Goal: Navigation & Orientation: Find specific page/section

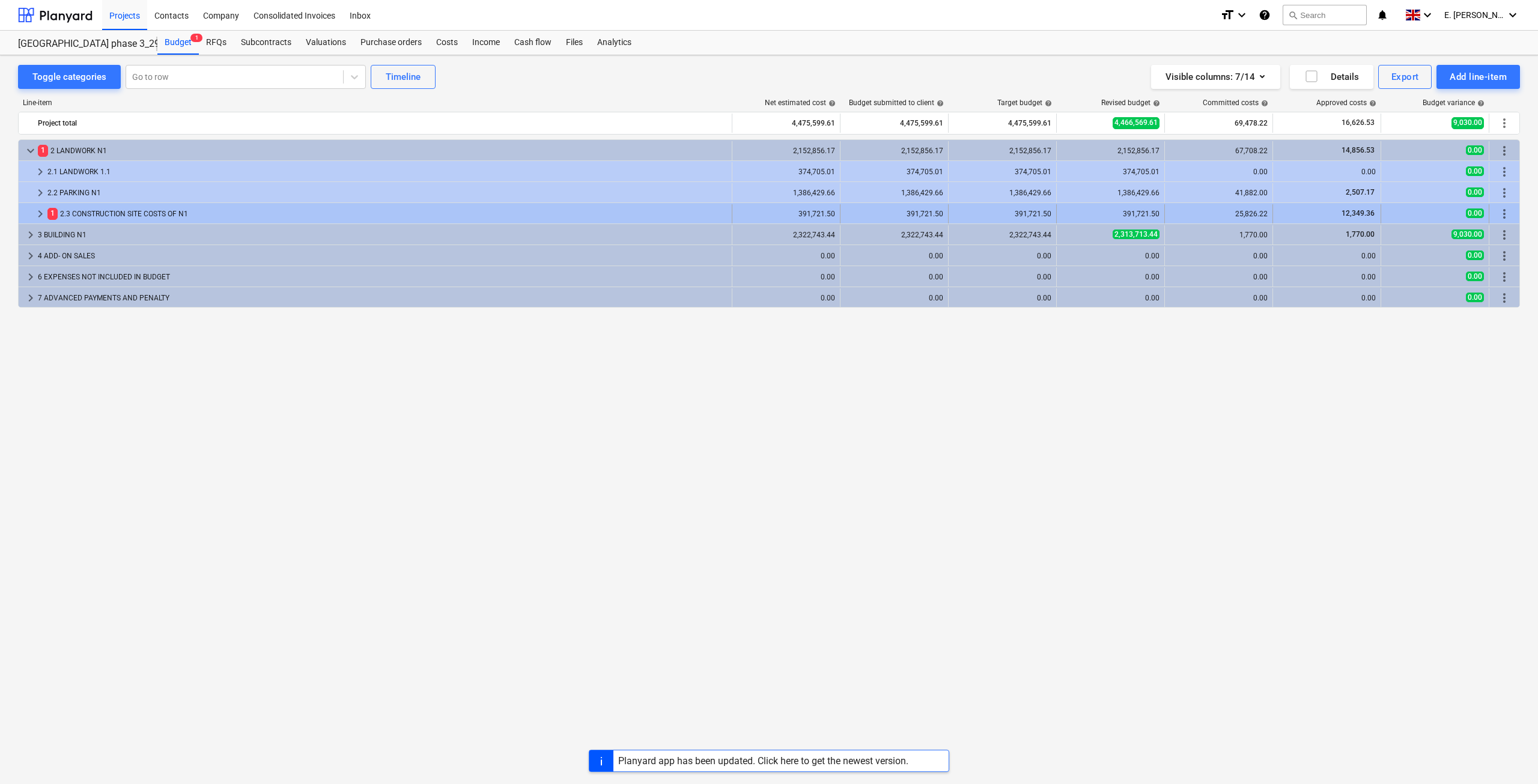
click at [147, 215] on div "1 2.3 CONSTRUCTION SITE COSTS OF N1" at bounding box center [387, 214] width 680 height 19
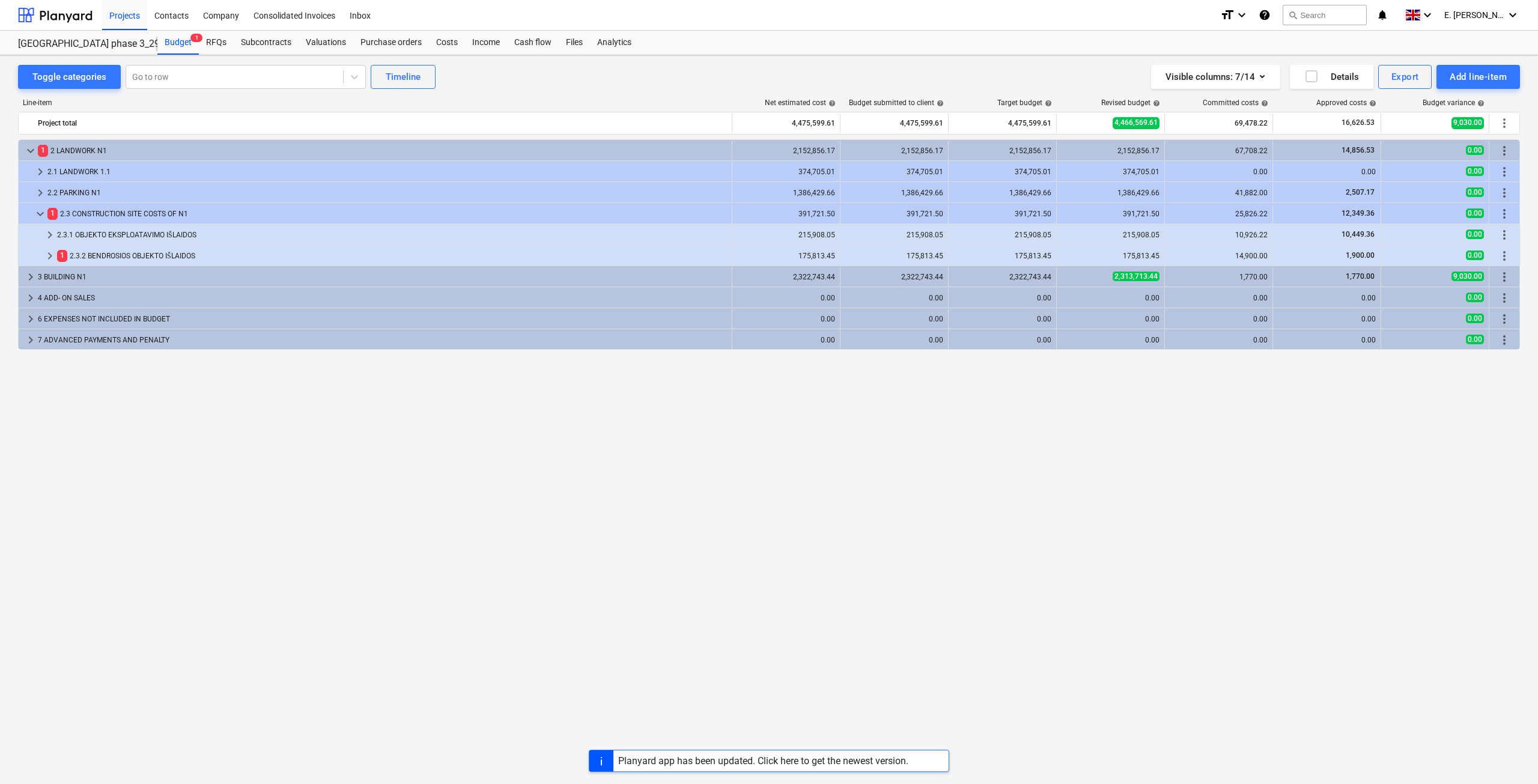
click at [147, 215] on div "1 2.3 CONSTRUCTION SITE COSTS OF N1" at bounding box center [387, 214] width 680 height 19
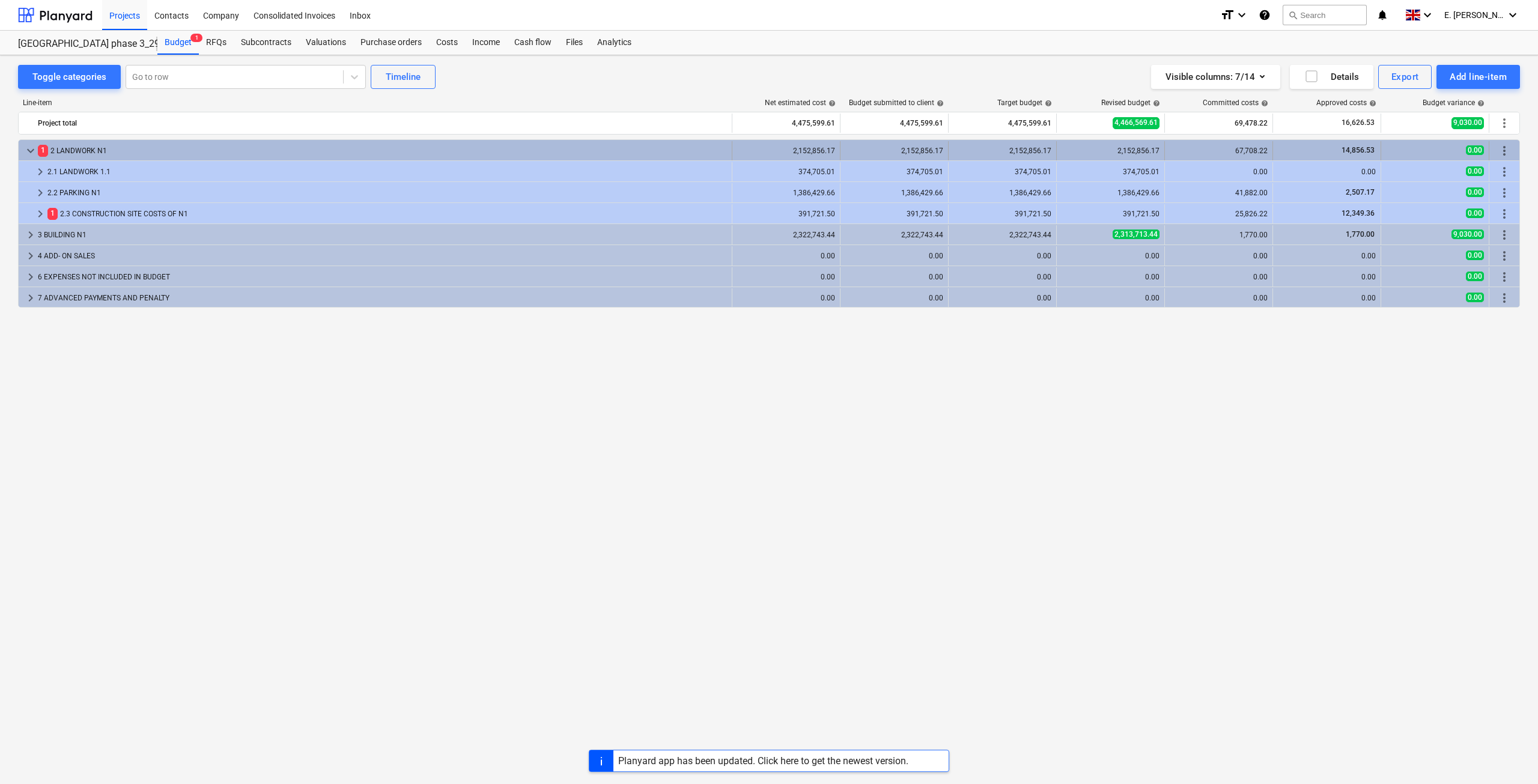
click at [33, 155] on span "keyboard_arrow_down" at bounding box center [31, 151] width 14 height 14
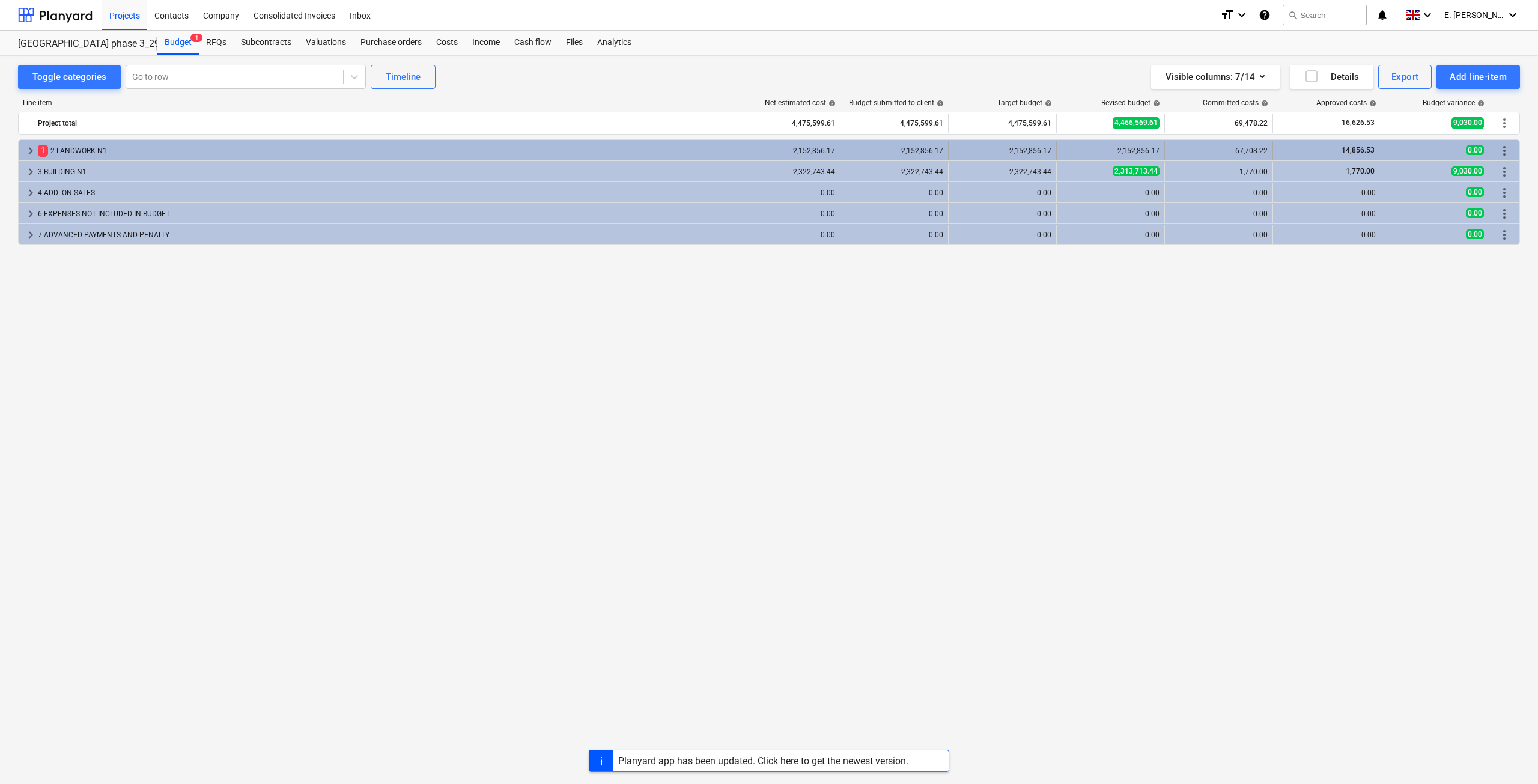
click at [105, 150] on div "1 2 LANDWORK N1" at bounding box center [383, 151] width 689 height 19
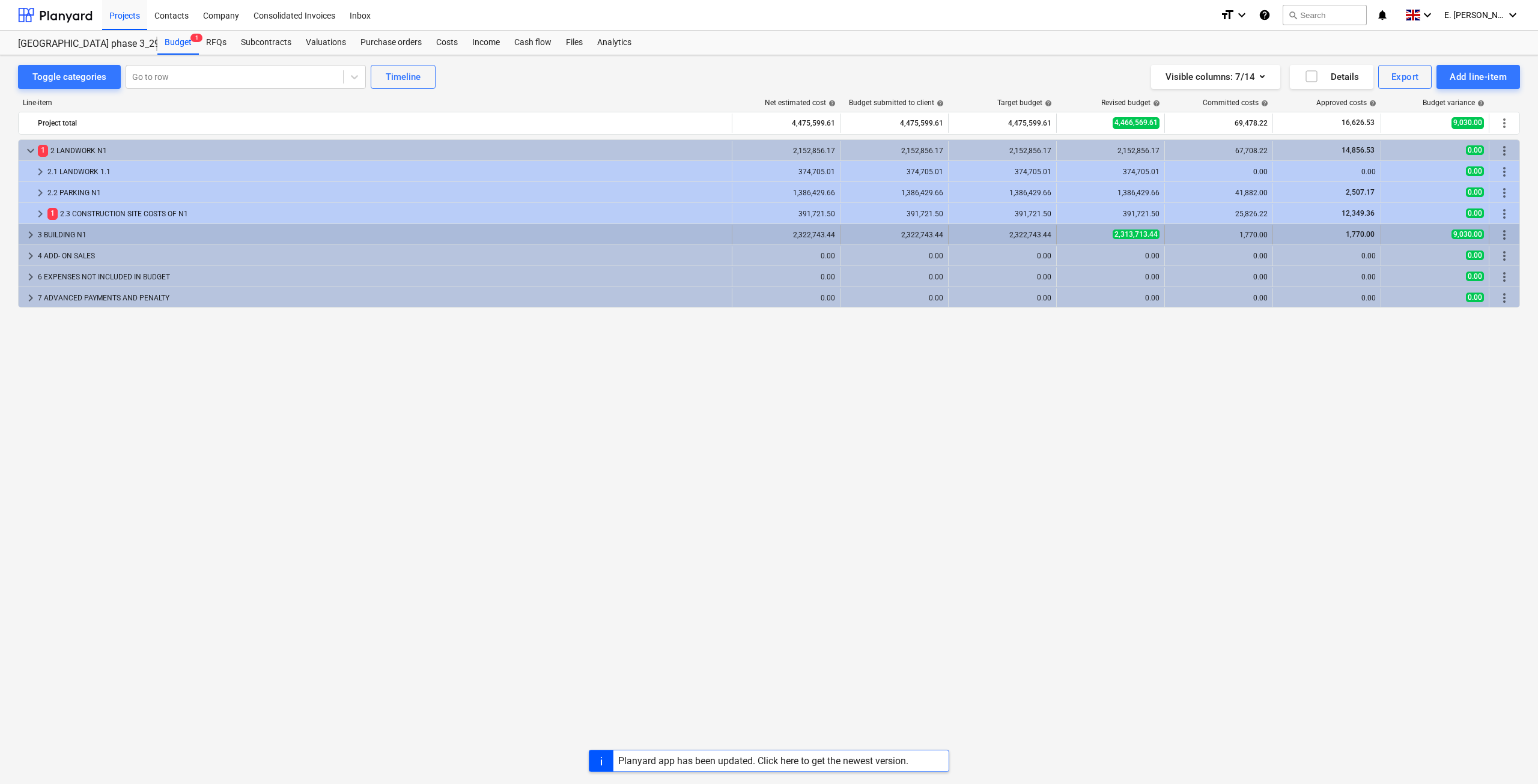
click at [175, 239] on div "3 BUILDING N1" at bounding box center [383, 235] width 689 height 19
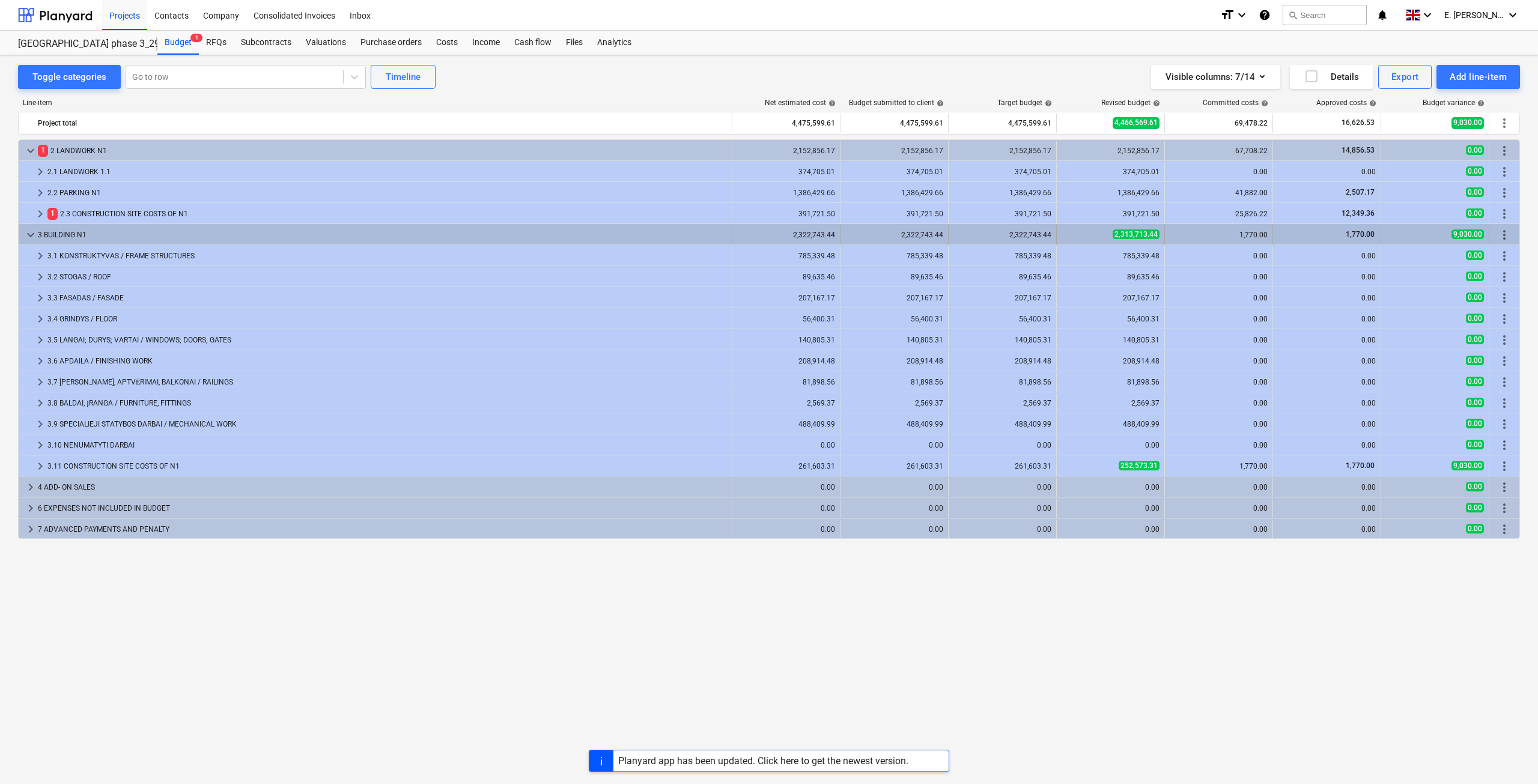
click at [180, 238] on div "3 BUILDING N1" at bounding box center [383, 235] width 689 height 19
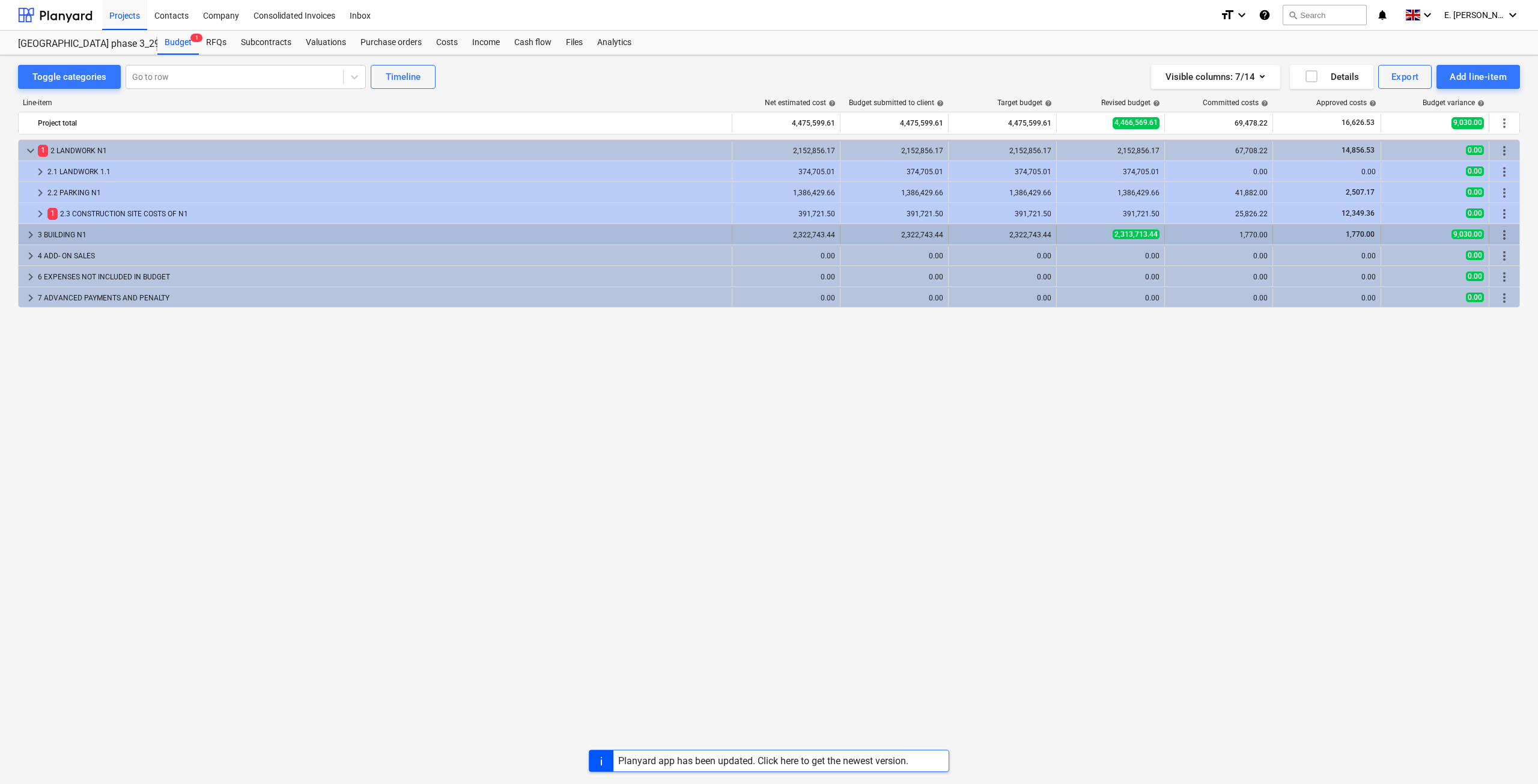
click at [178, 238] on div "3 BUILDING N1" at bounding box center [383, 235] width 689 height 19
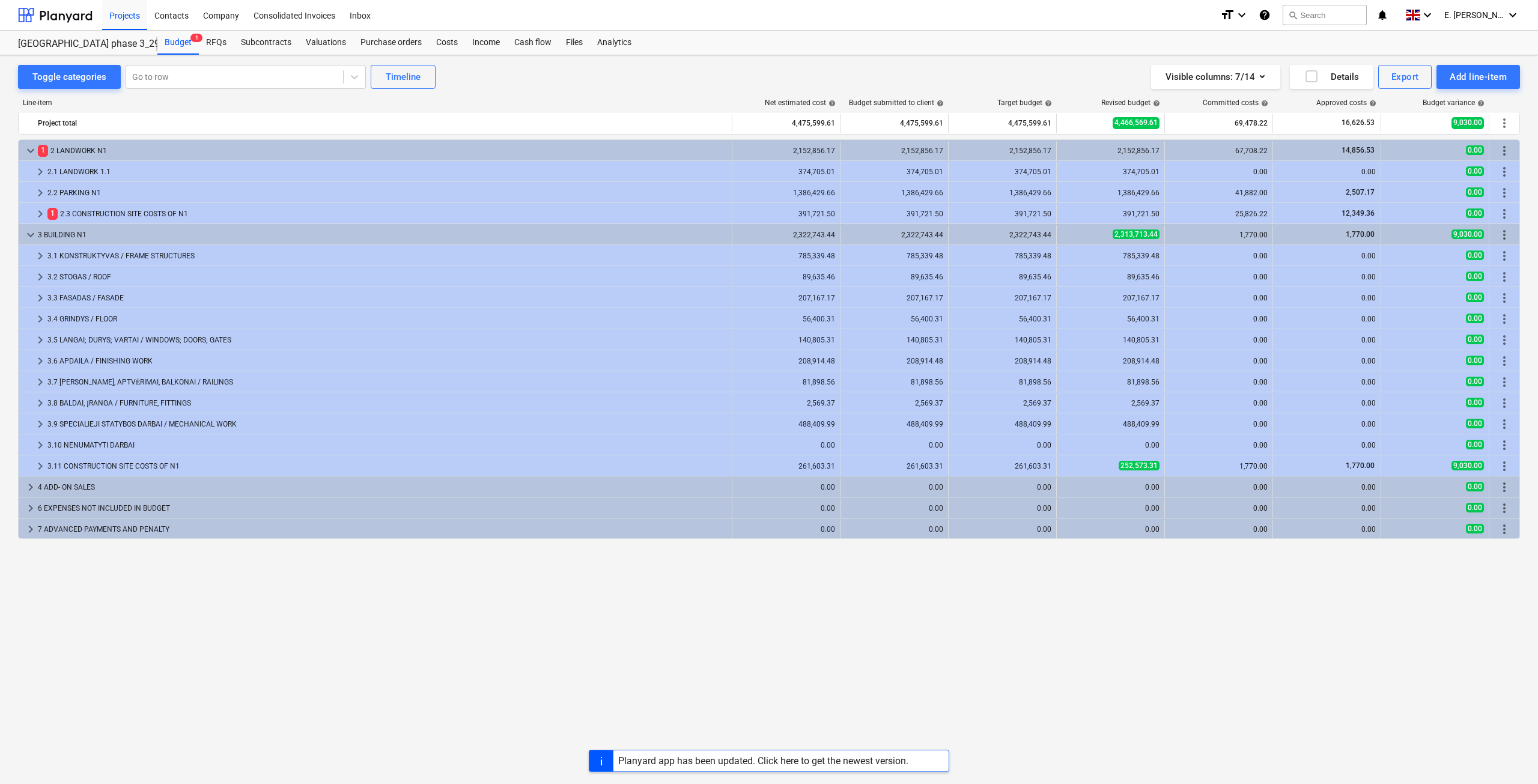
click at [178, 238] on div "3 BUILDING N1" at bounding box center [383, 235] width 689 height 19
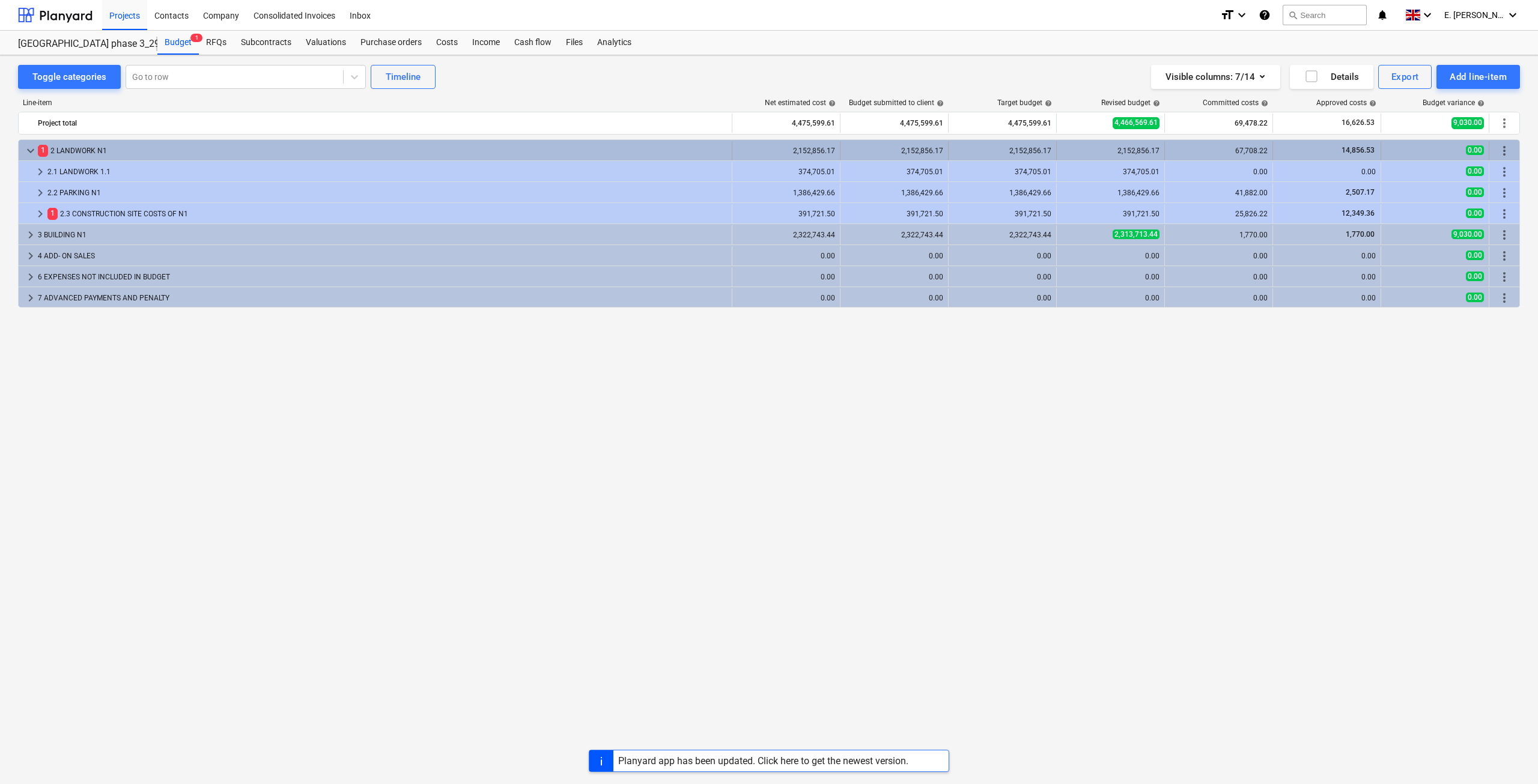
click at [175, 155] on div "1 2 LANDWORK N1" at bounding box center [383, 151] width 689 height 19
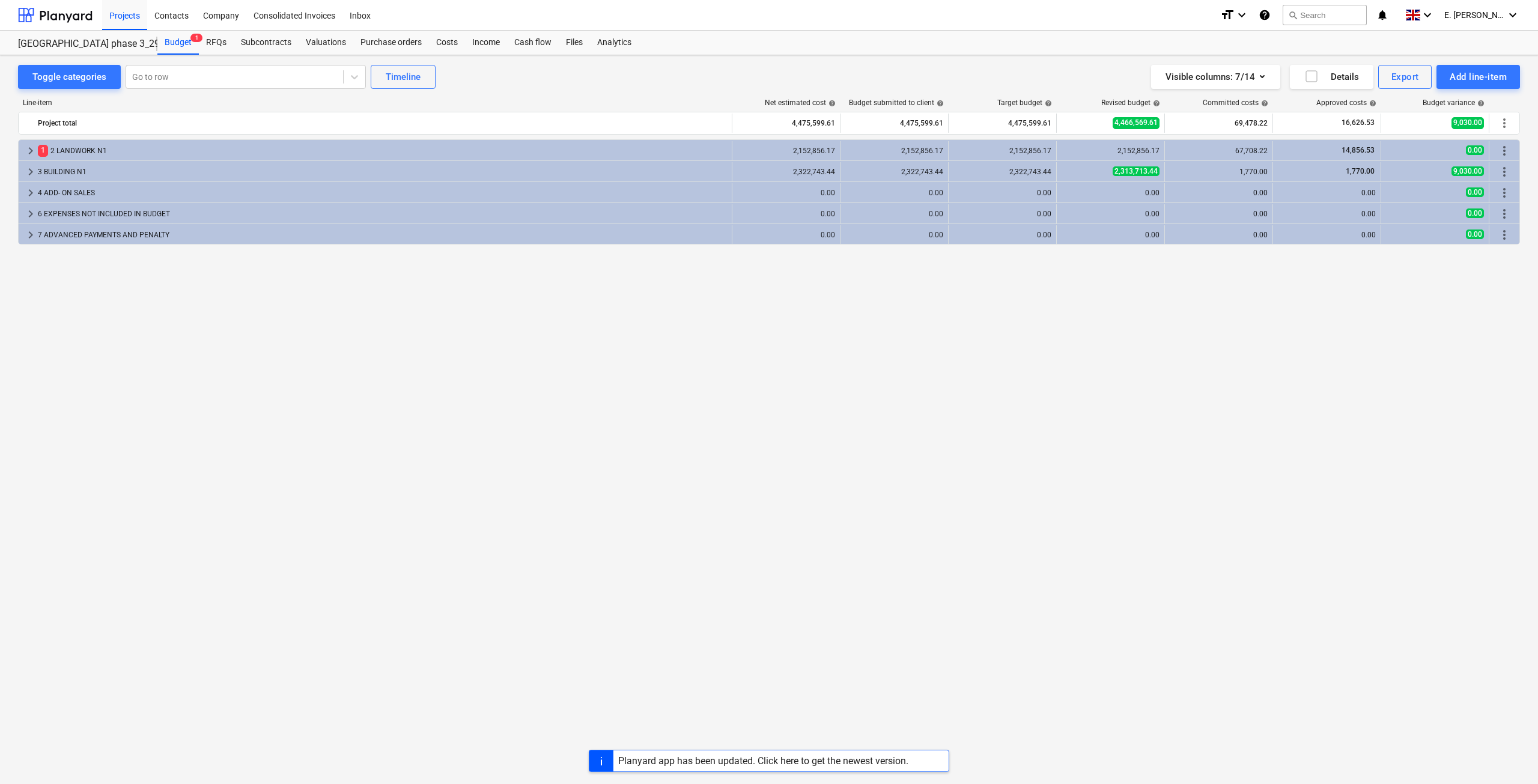
click at [175, 155] on div "1 2 LANDWORK N1" at bounding box center [383, 151] width 689 height 19
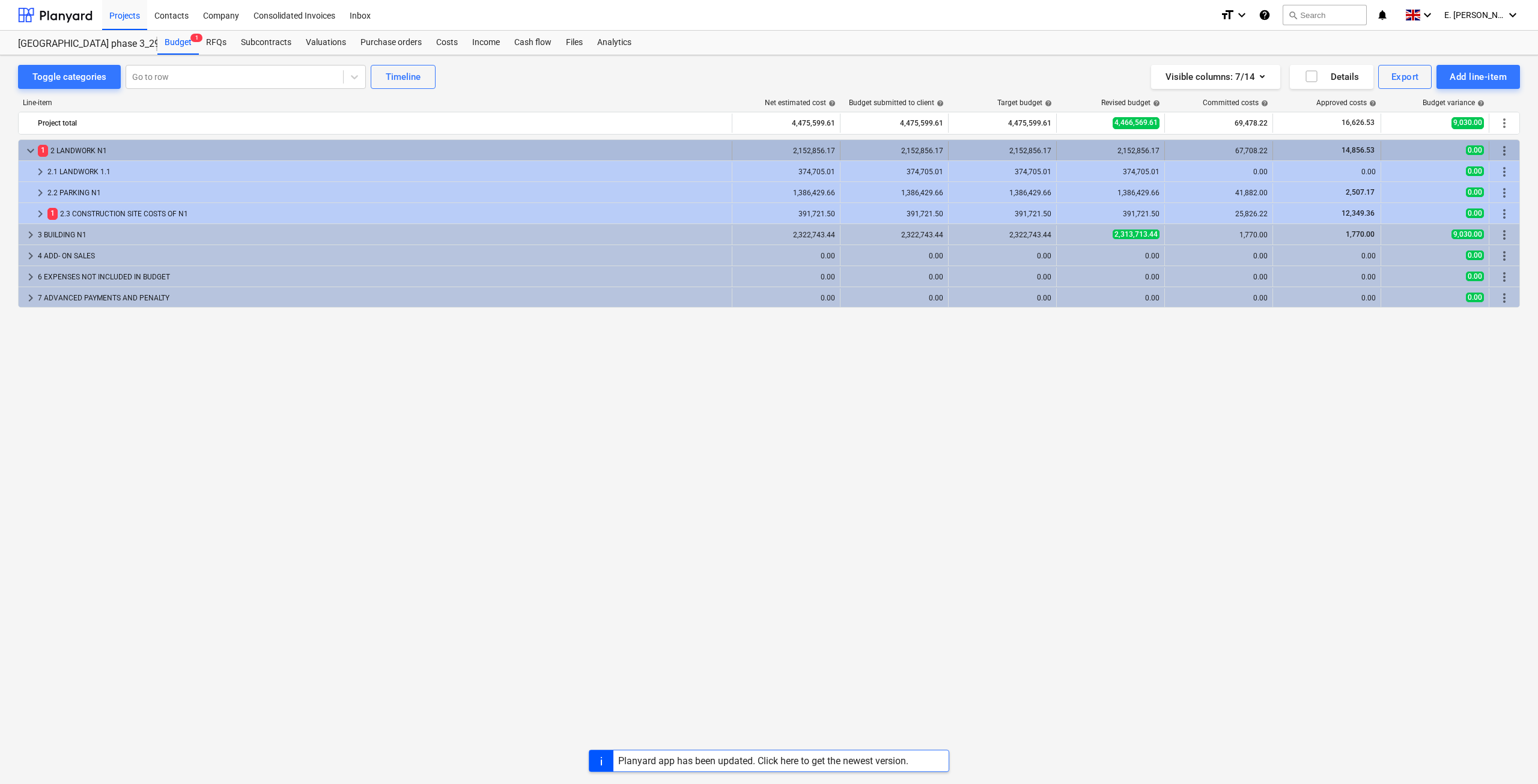
click at [36, 150] on span "keyboard_arrow_down" at bounding box center [31, 151] width 14 height 14
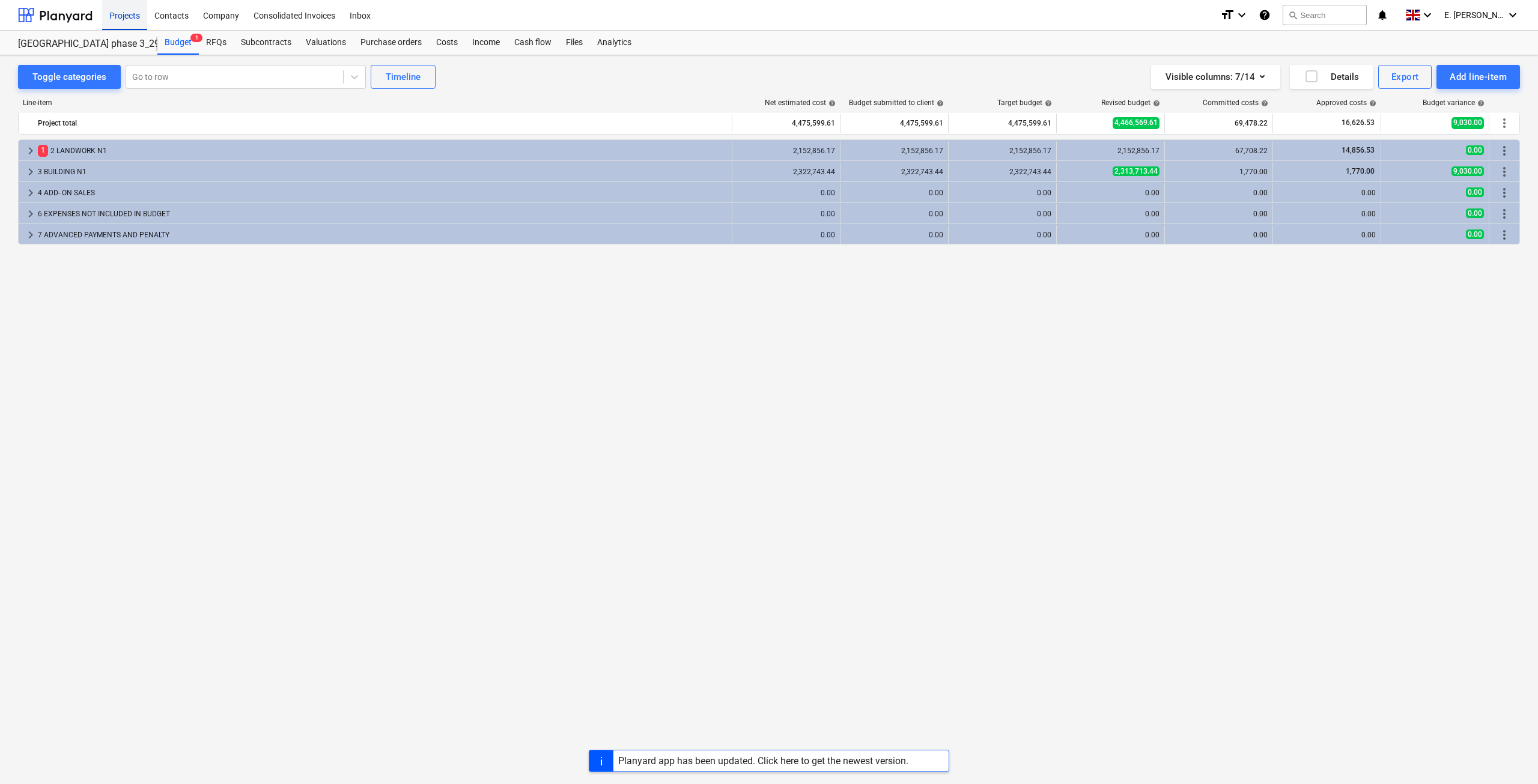
click at [117, 19] on div "Projects" at bounding box center [124, 14] width 45 height 31
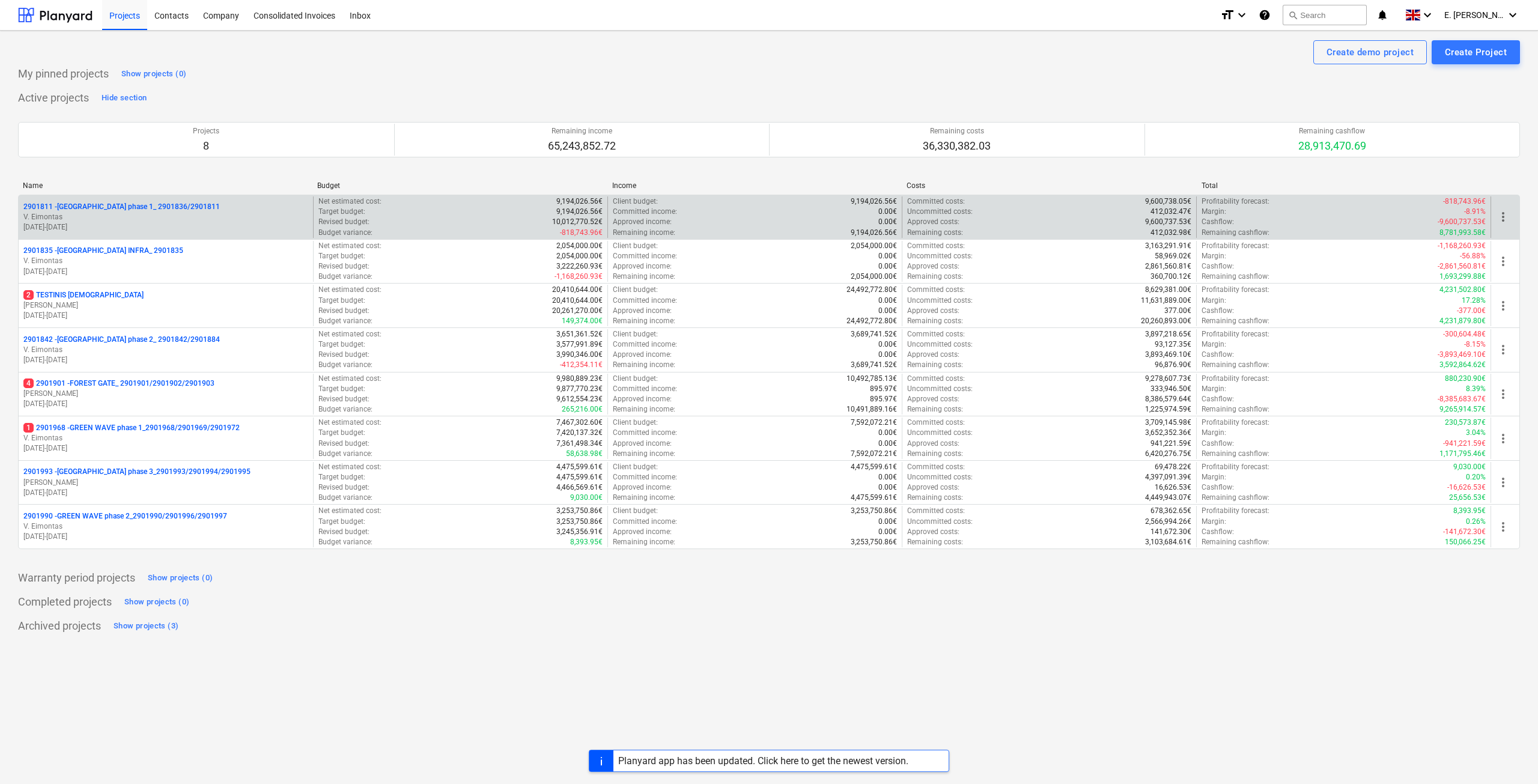
click at [143, 208] on p "2901811 - [GEOGRAPHIC_DATA] phase 1_ 2901836/2901811" at bounding box center [122, 207] width 197 height 11
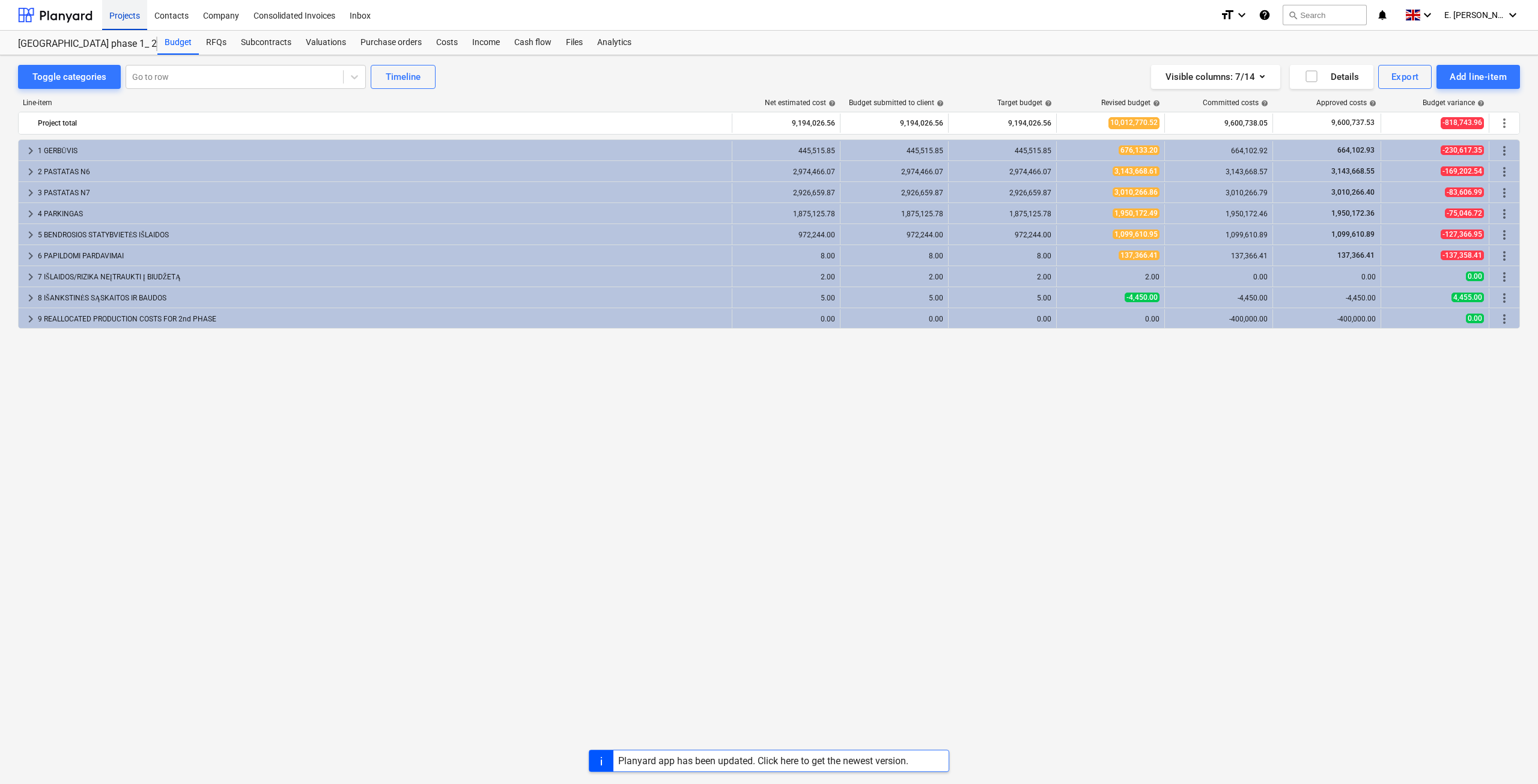
click at [118, 12] on div "Projects" at bounding box center [124, 14] width 45 height 31
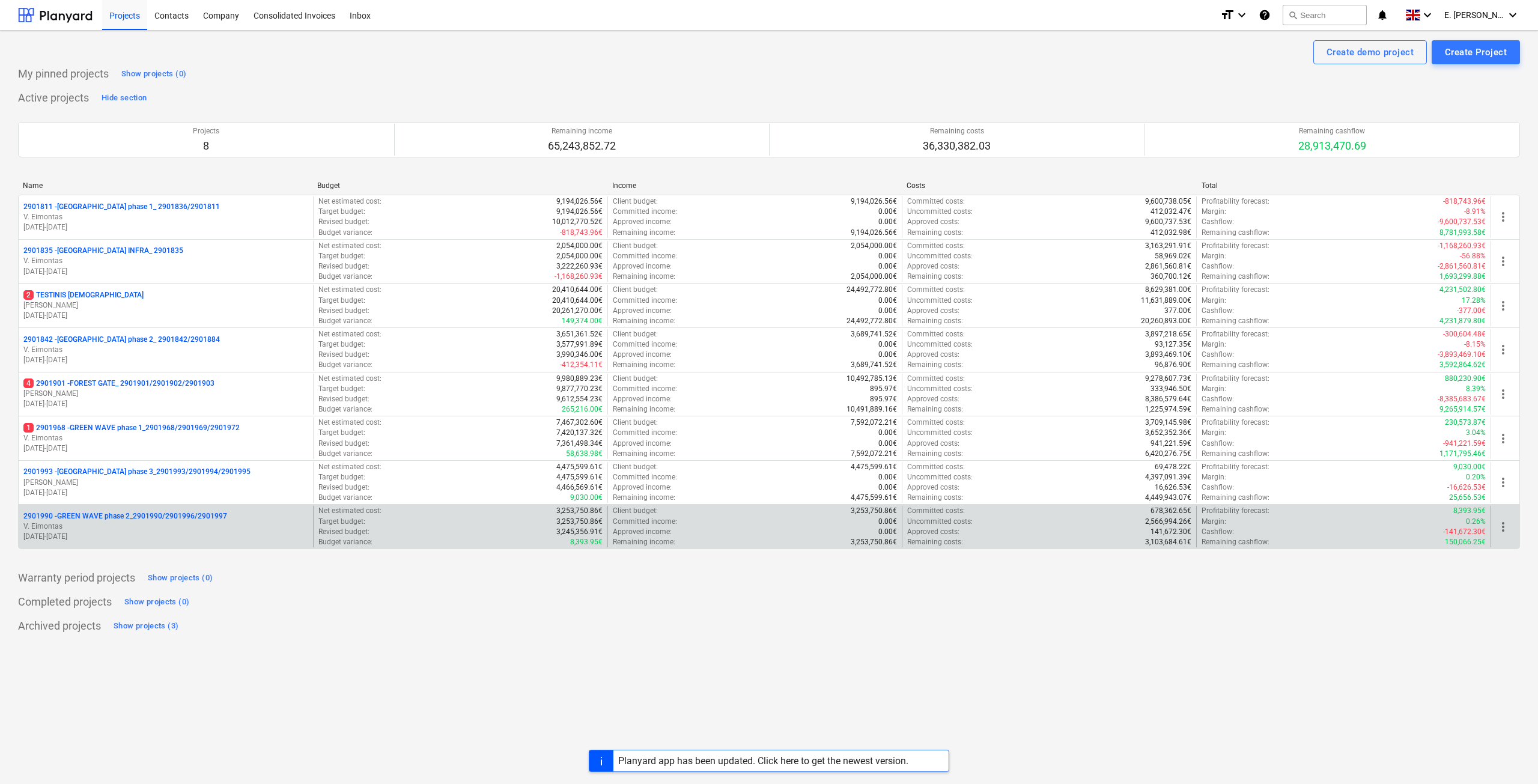
click at [158, 514] on p "2901990 - GREEN WAVE phase 2_2901990/2901996/2901997" at bounding box center [125, 516] width 204 height 11
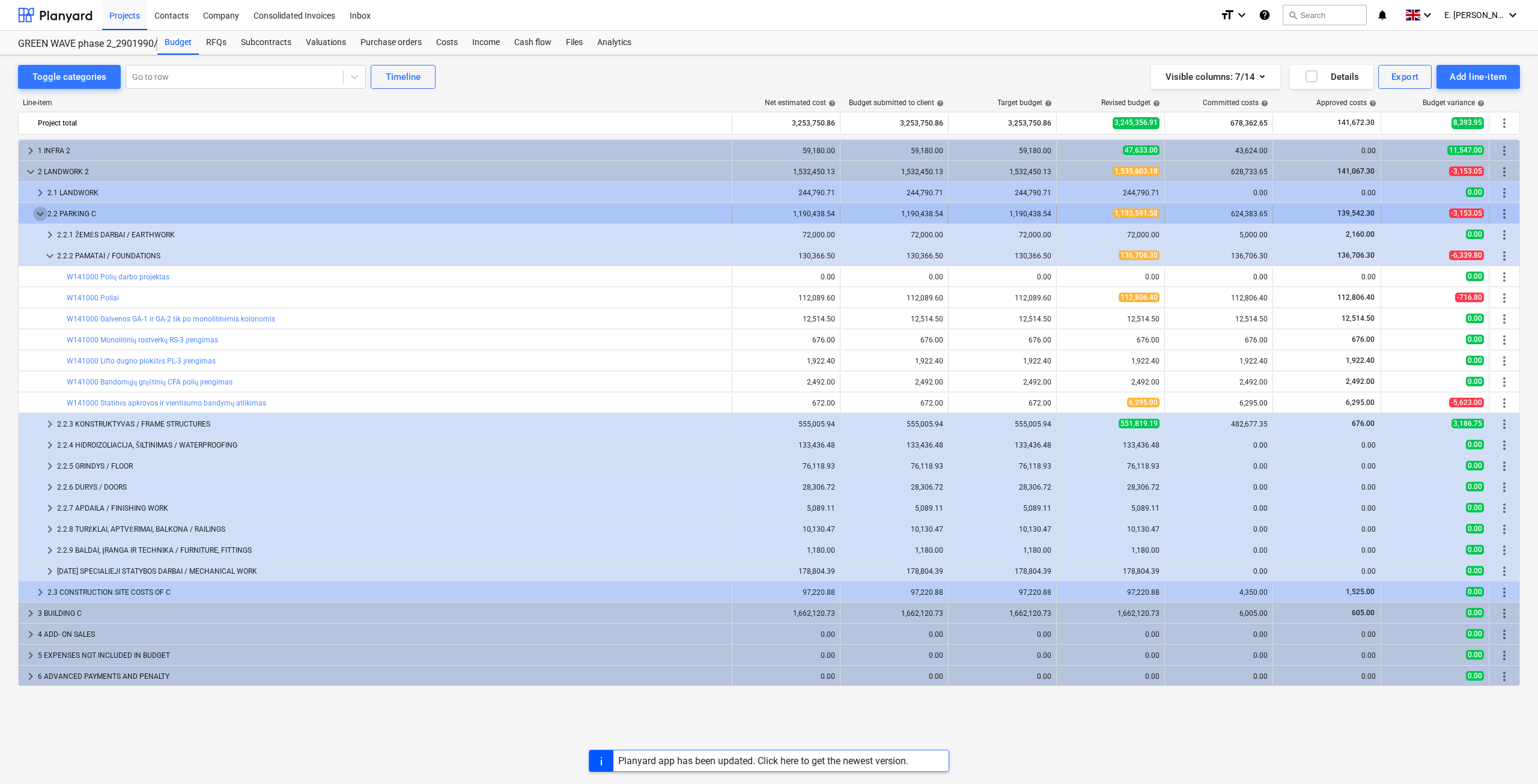
click at [44, 216] on span "keyboard_arrow_down" at bounding box center [40, 214] width 14 height 14
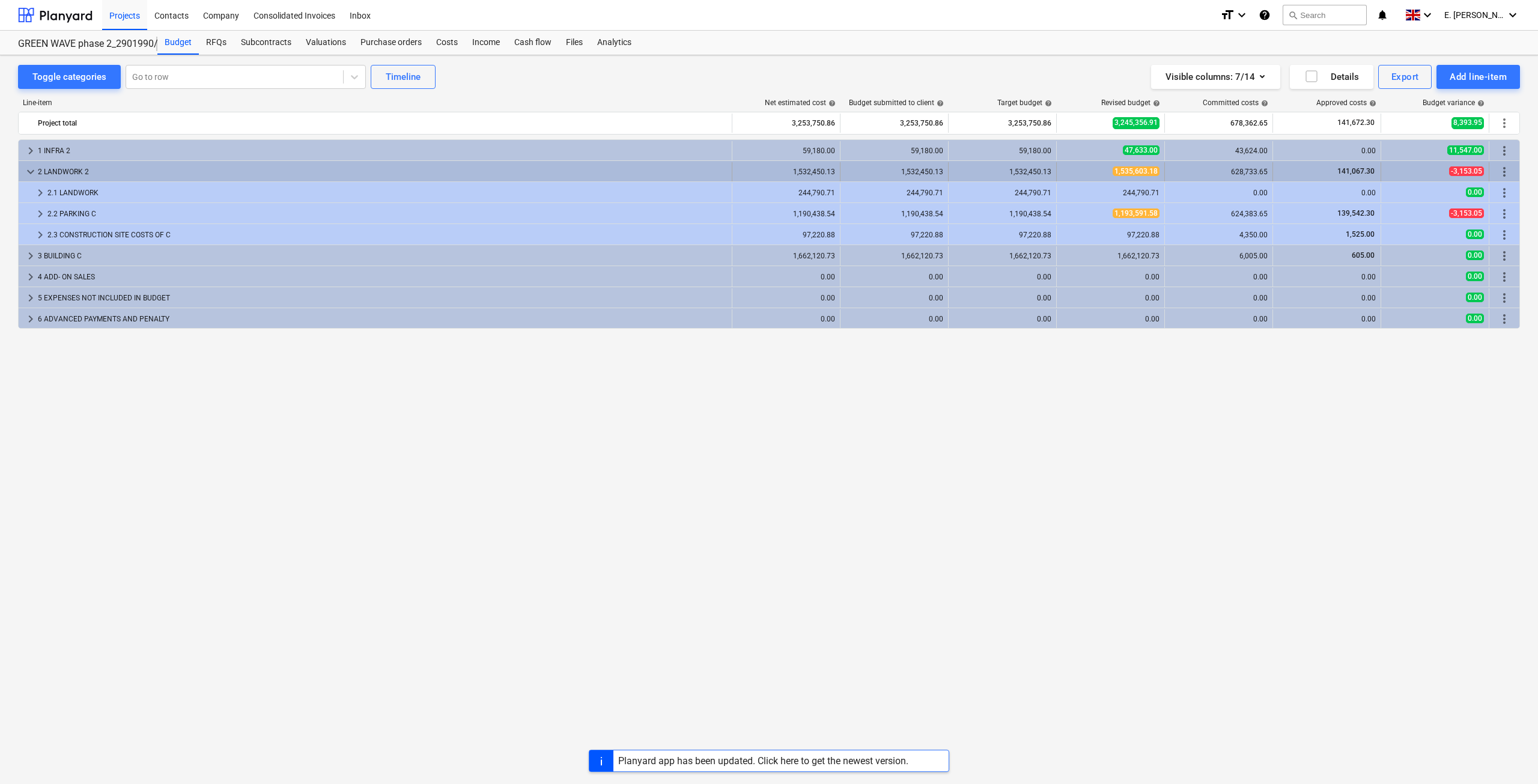
click at [29, 172] on span "keyboard_arrow_down" at bounding box center [31, 172] width 14 height 14
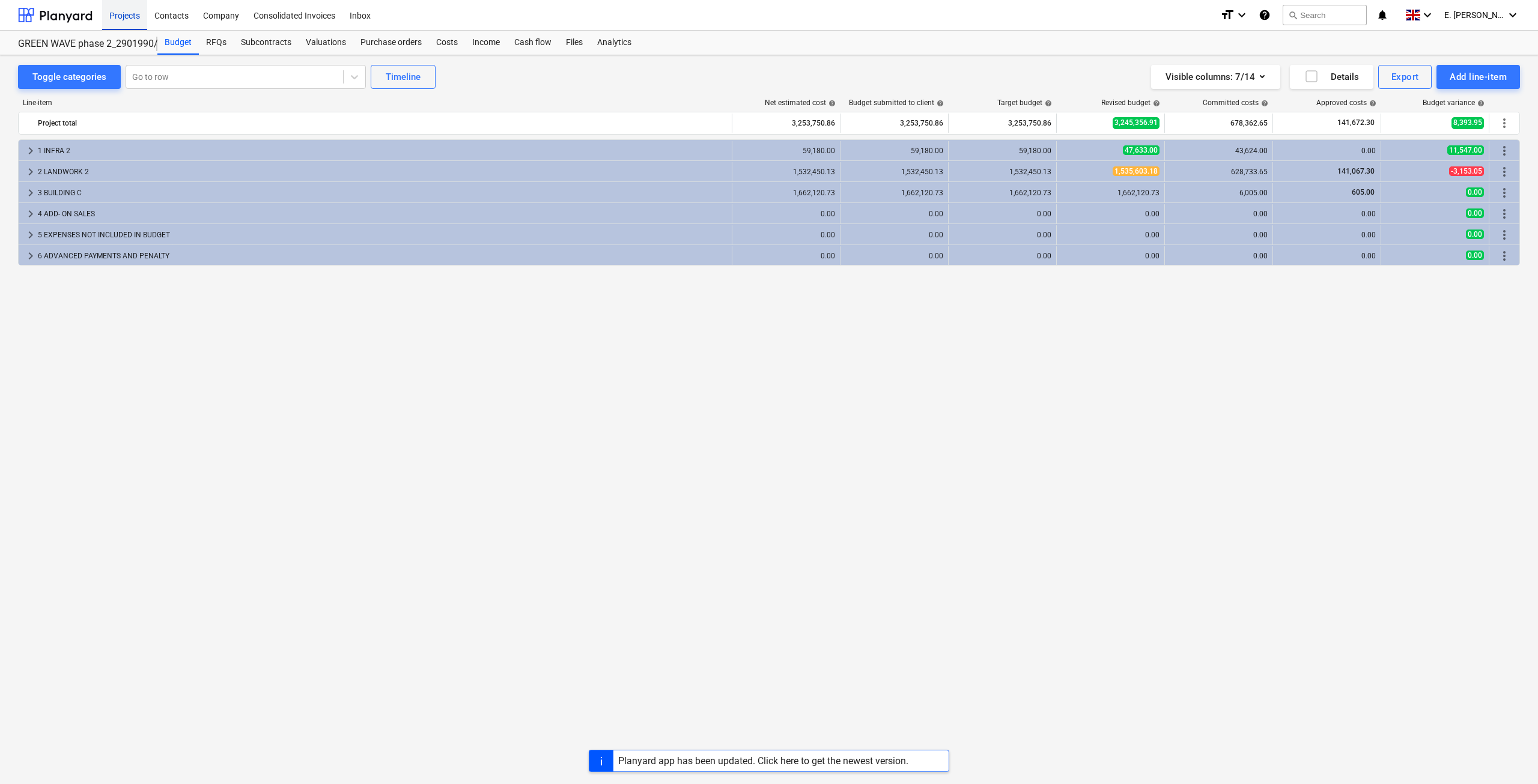
click at [114, 22] on div "Projects" at bounding box center [124, 14] width 45 height 31
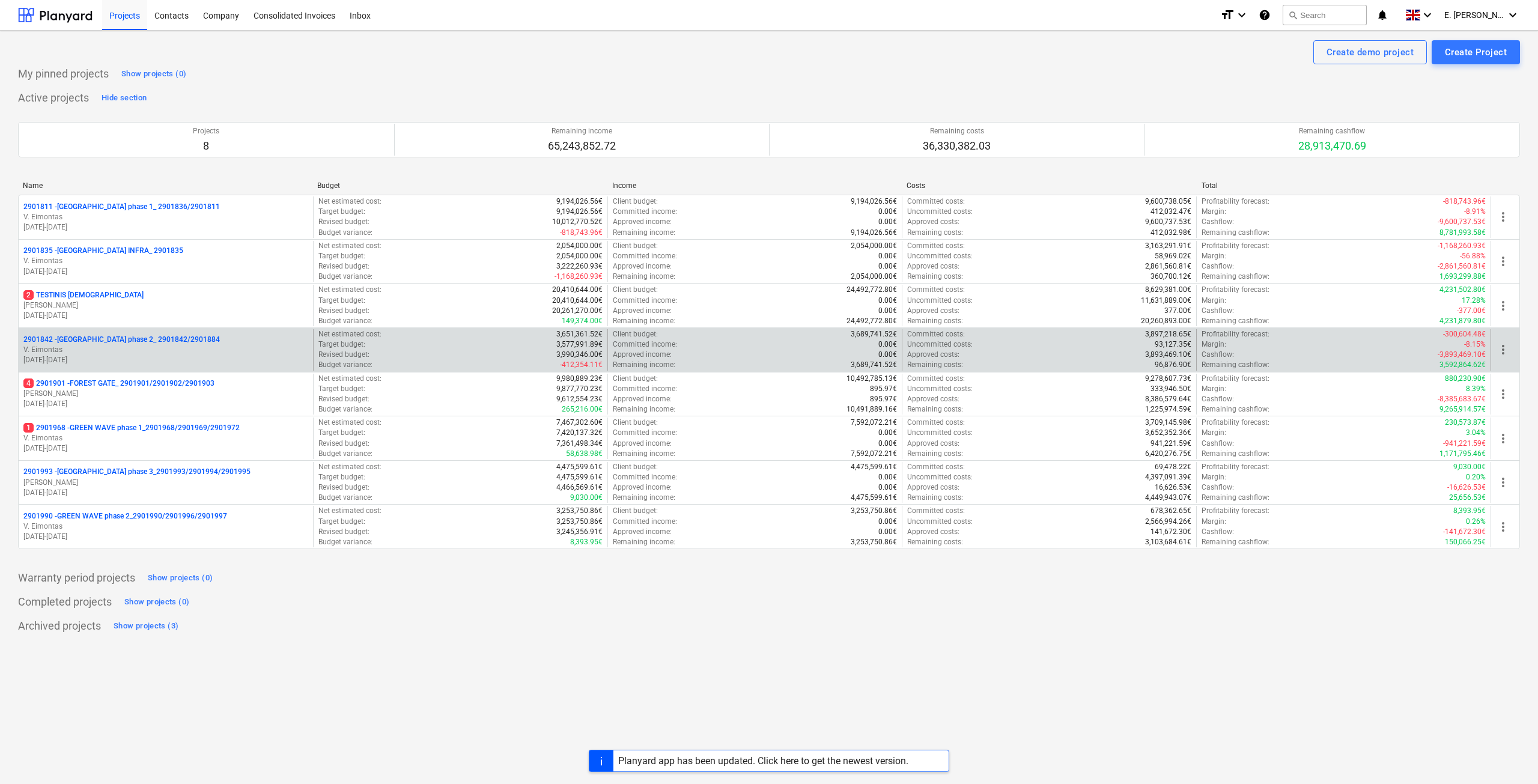
click at [150, 344] on p "2901842 - [GEOGRAPHIC_DATA] phase 2_ 2901842/2901884" at bounding box center [122, 340] width 197 height 11
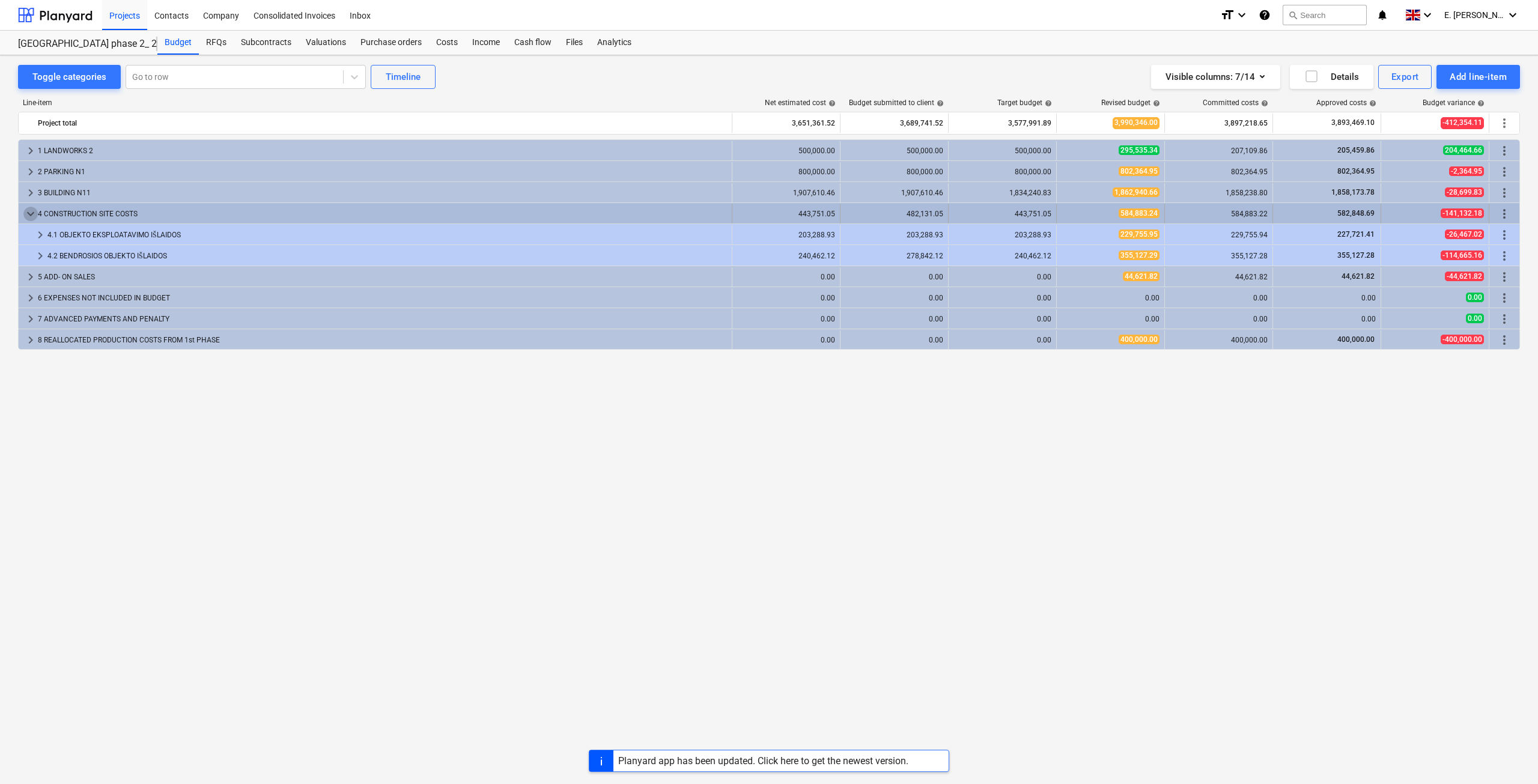
click at [31, 209] on span "keyboard_arrow_down" at bounding box center [31, 214] width 14 height 14
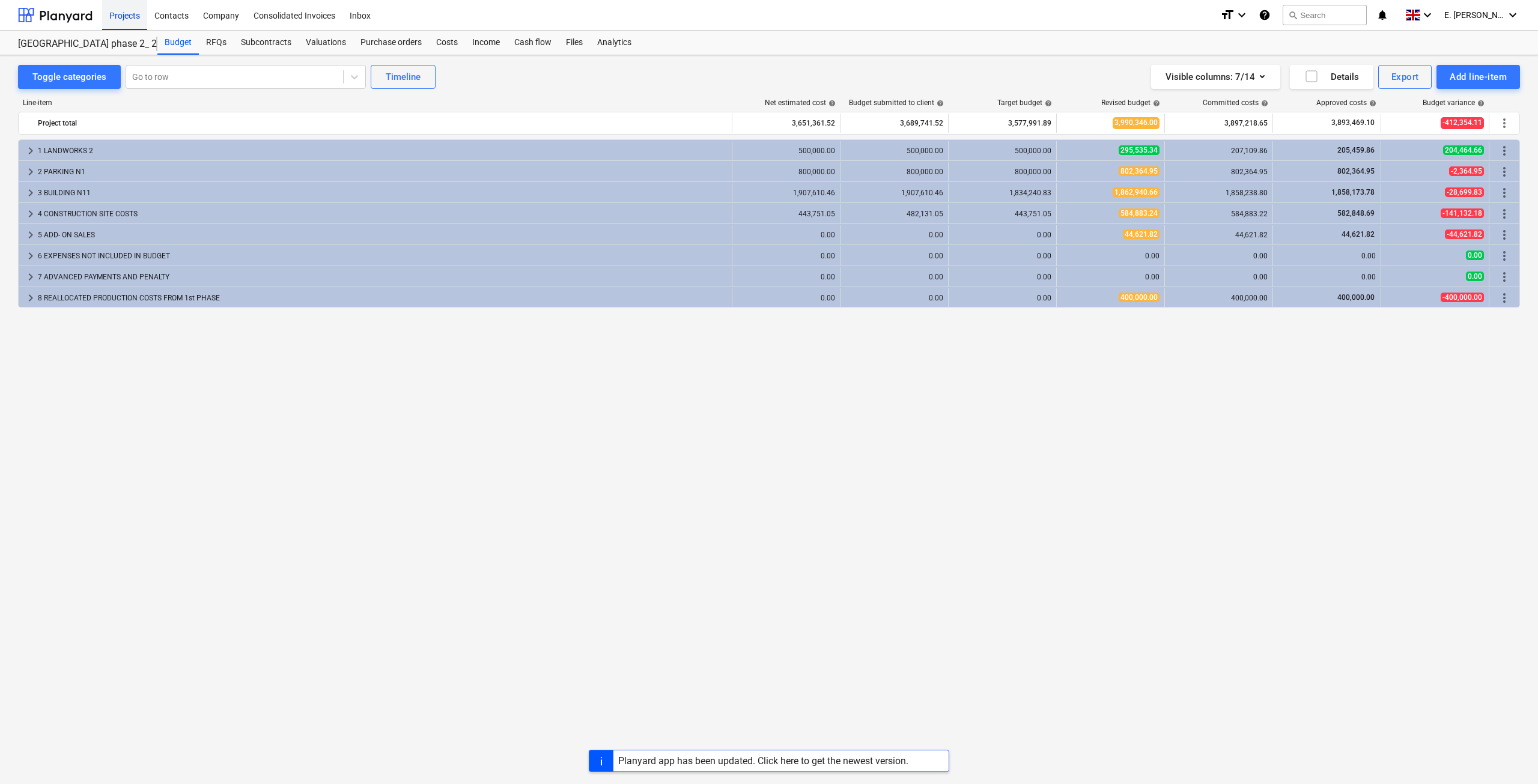
click at [133, 16] on div "Projects" at bounding box center [124, 14] width 45 height 31
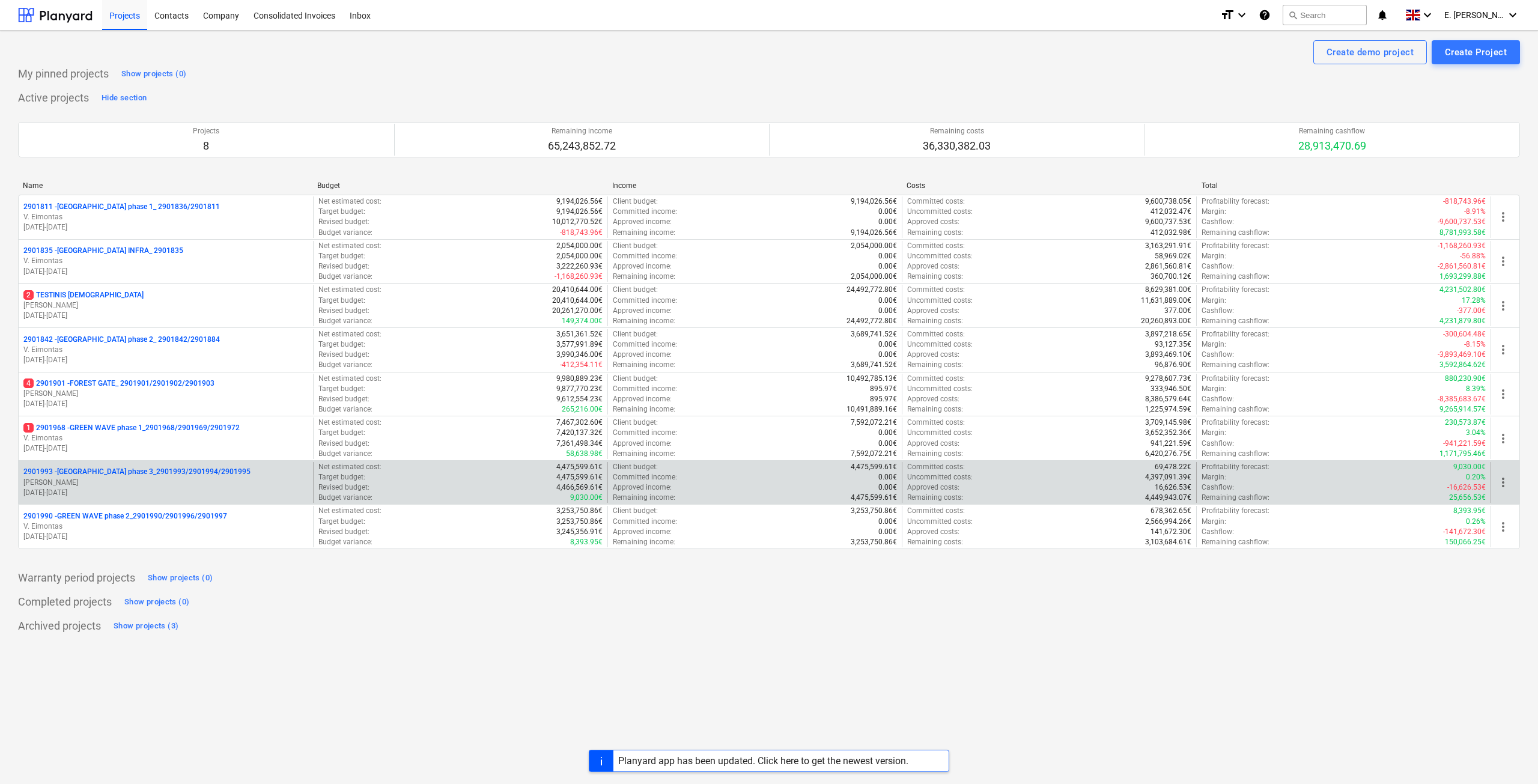
click at [159, 473] on p "2901993 - [GEOGRAPHIC_DATA] phase 3_2901993/2901994/2901995" at bounding box center [137, 472] width 227 height 11
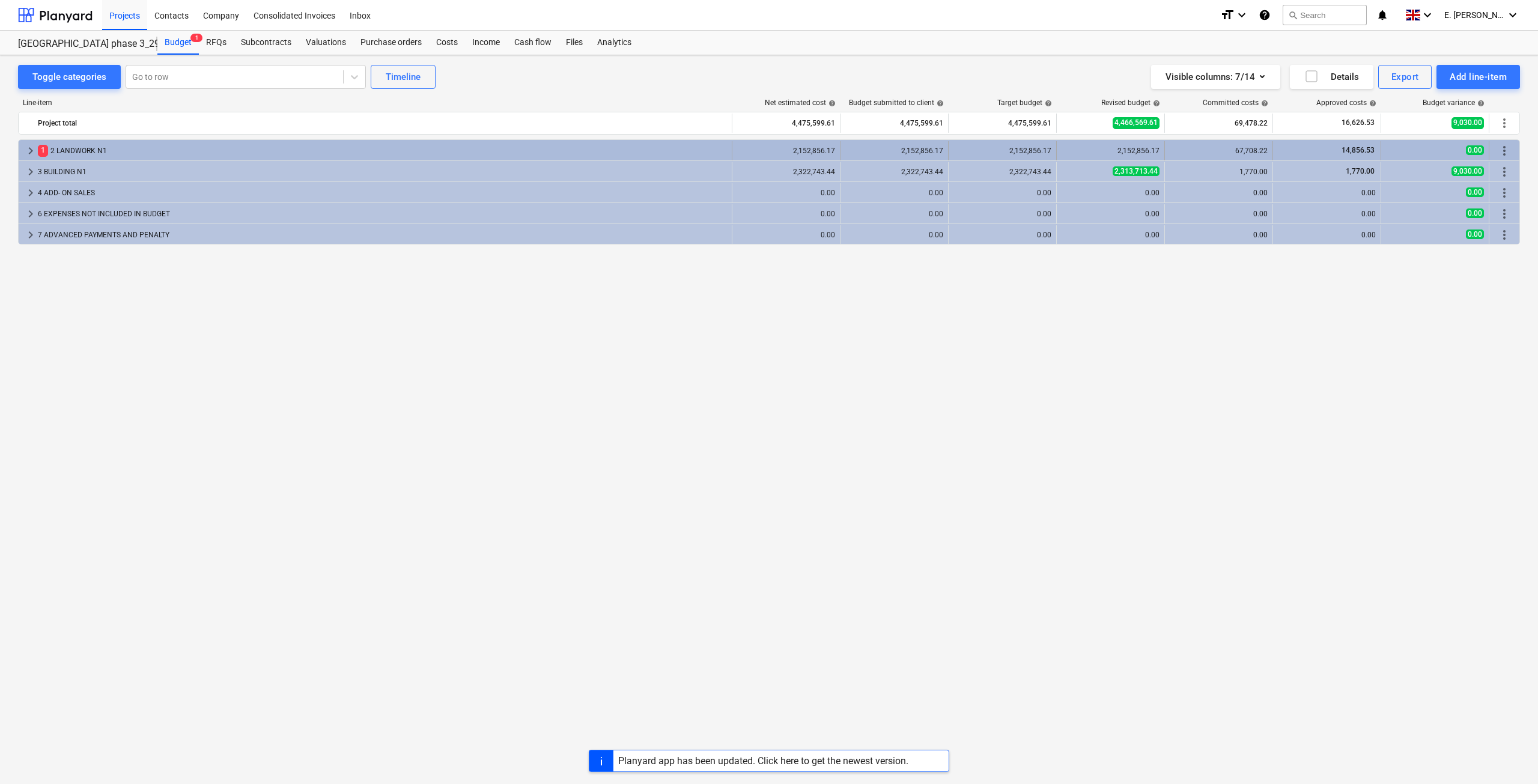
click at [443, 150] on div "1 2 LANDWORK N1" at bounding box center [383, 151] width 689 height 19
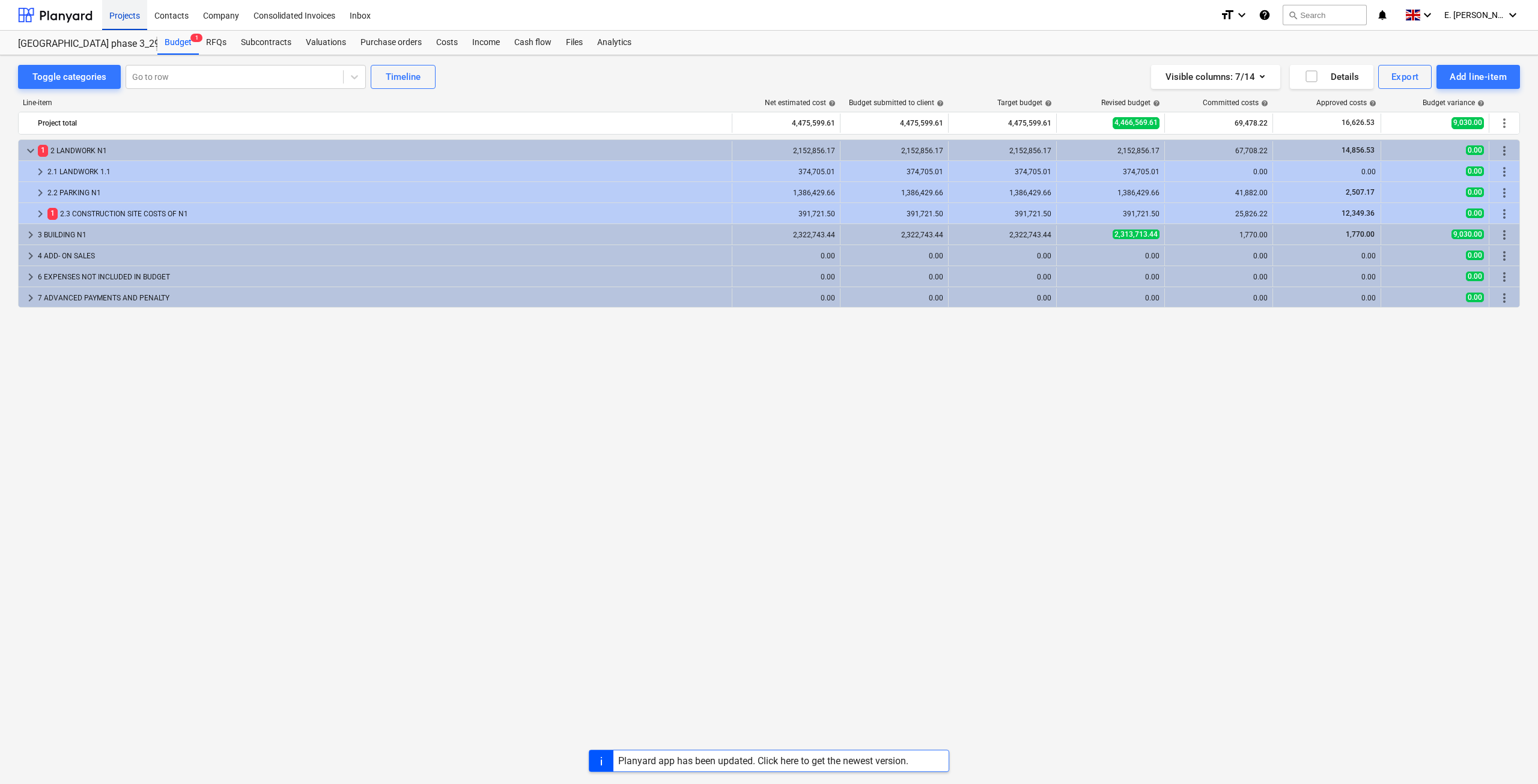
click at [126, 12] on div "Projects" at bounding box center [124, 14] width 45 height 31
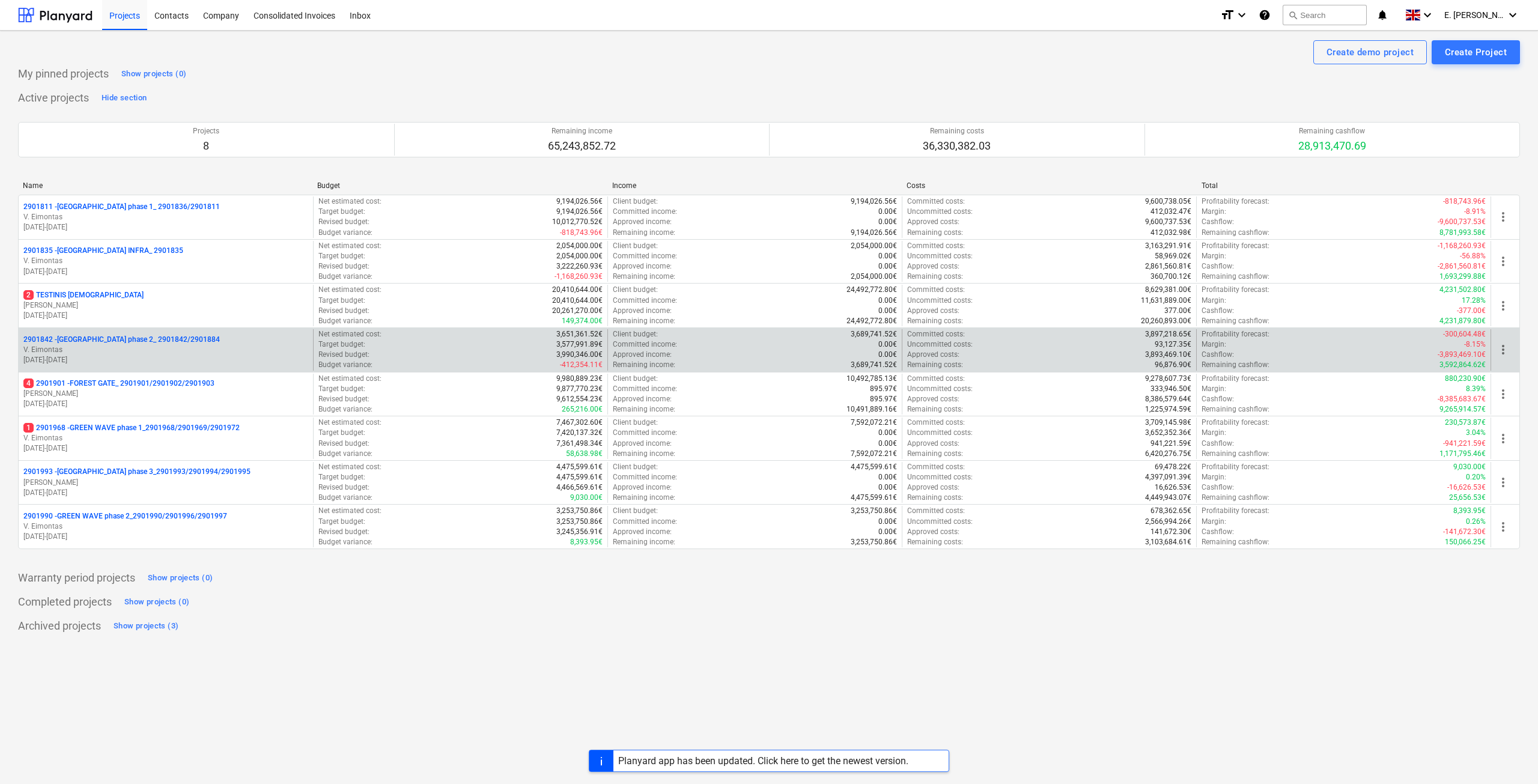
click at [156, 338] on p "2901842 - [GEOGRAPHIC_DATA] phase 2_ 2901842/2901884" at bounding box center [122, 340] width 197 height 11
